Goal: Obtain resource: Obtain resource

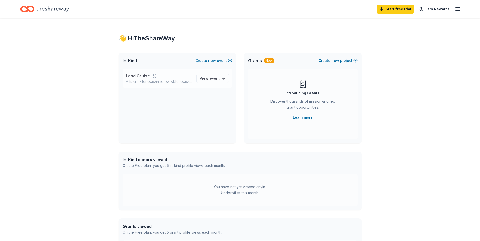
click at [181, 78] on p "Land Cruise" at bounding box center [159, 76] width 67 height 6
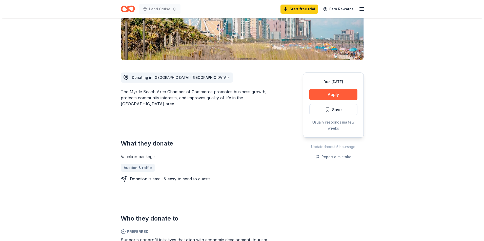
scroll to position [76, 0]
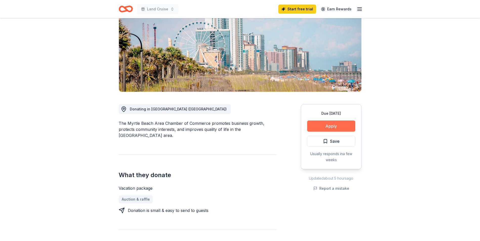
click at [332, 121] on button "Apply" at bounding box center [331, 126] width 48 height 11
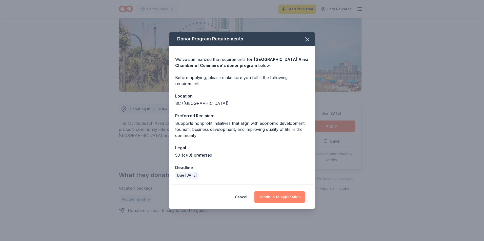
click at [271, 195] on button "Continue to application" at bounding box center [279, 197] width 50 height 12
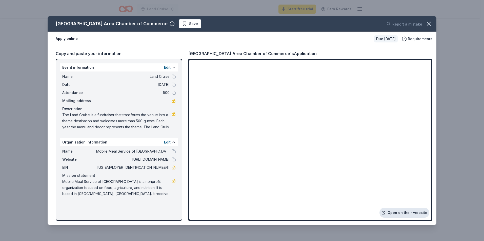
click at [417, 212] on link "Open on their website" at bounding box center [404, 213] width 50 height 10
